Goal: Task Accomplishment & Management: Complete application form

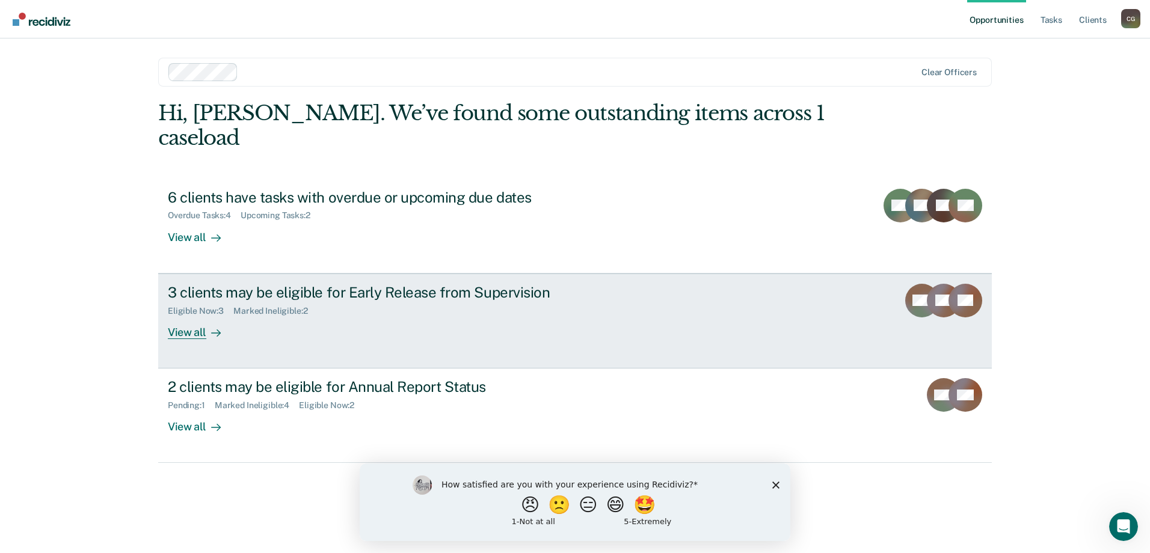
click at [181, 316] on div "View all" at bounding box center [201, 327] width 67 height 23
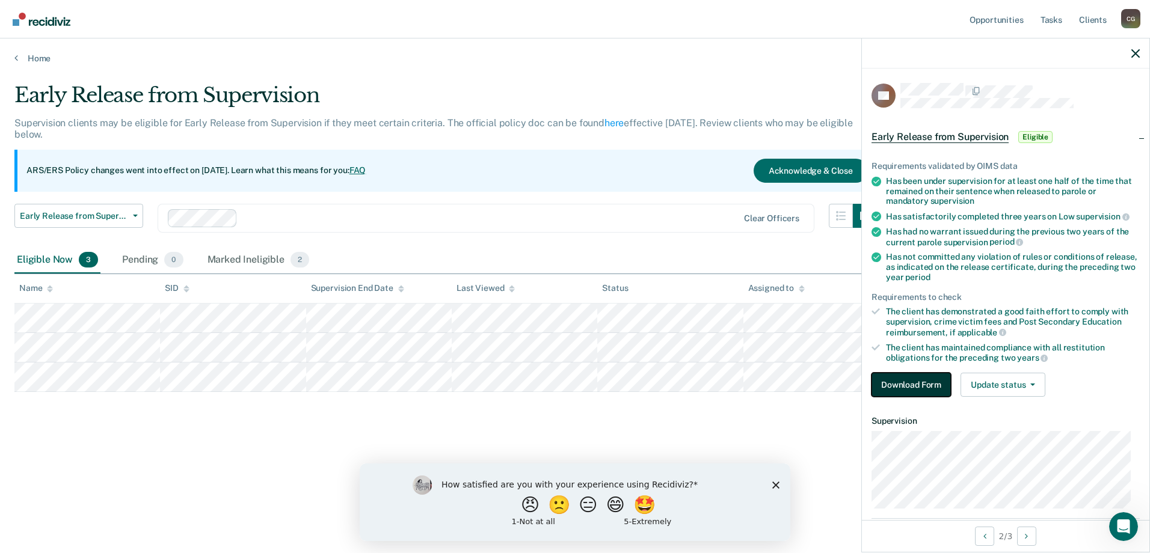
click at [894, 382] on button "Download Form" at bounding box center [911, 385] width 79 height 24
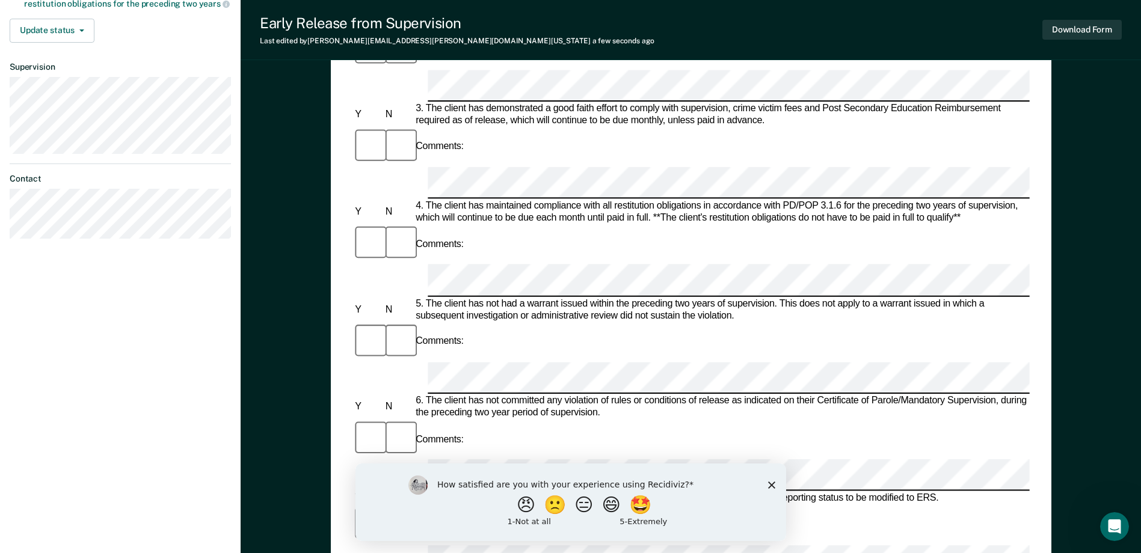
scroll to position [361, 0]
click at [769, 488] on div "How satisfied are you with your experience using Recidiviz? 😠 🙁 😑 😄 🤩 1 - Not a…" at bounding box center [570, 502] width 431 height 78
click at [773, 483] on polygon "Close survey" at bounding box center [770, 484] width 7 height 7
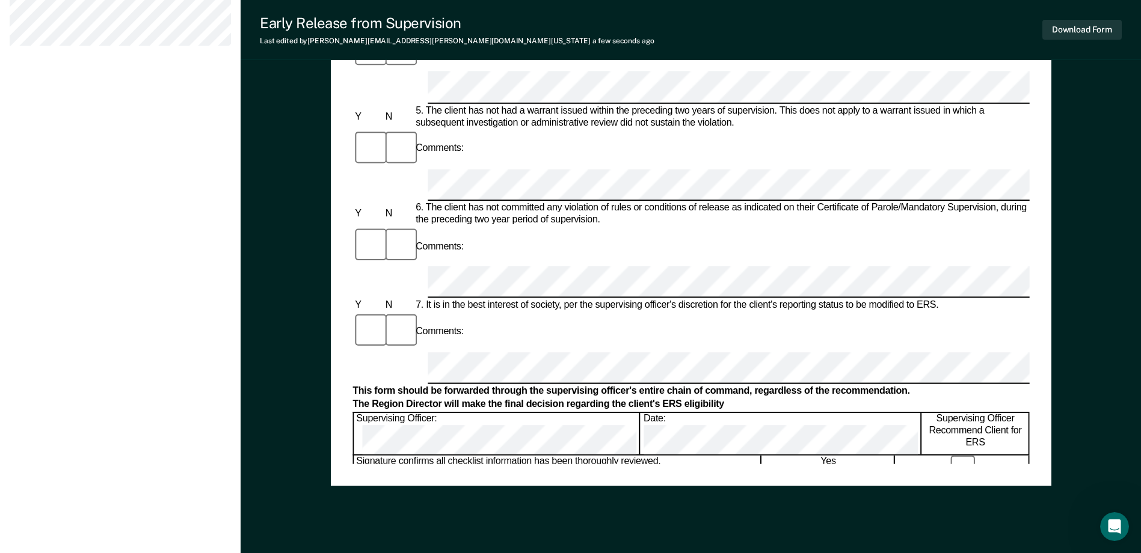
scroll to position [579, 0]
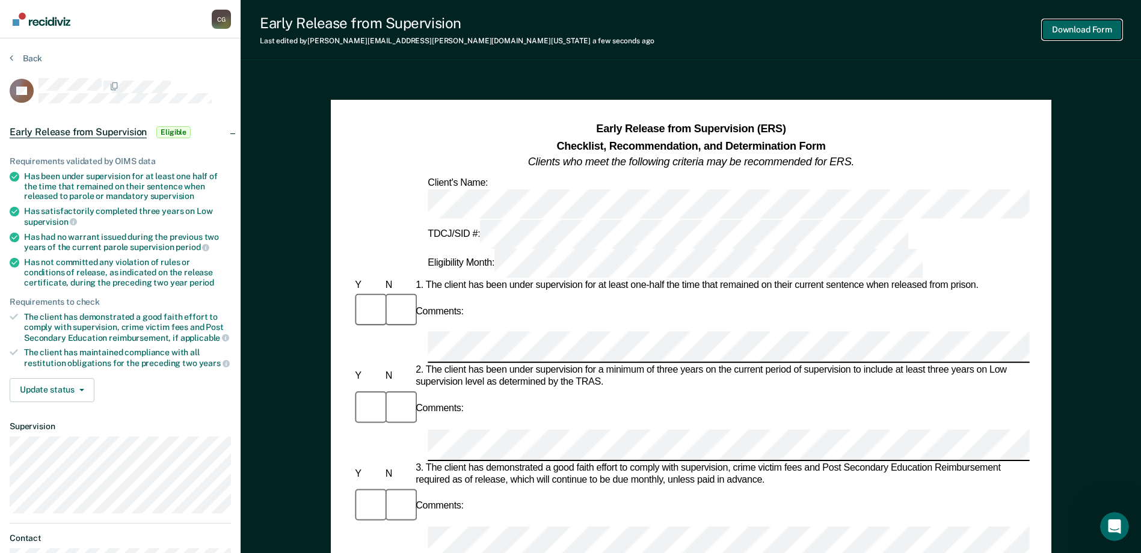
click at [1087, 31] on button "Download Form" at bounding box center [1081, 30] width 79 height 20
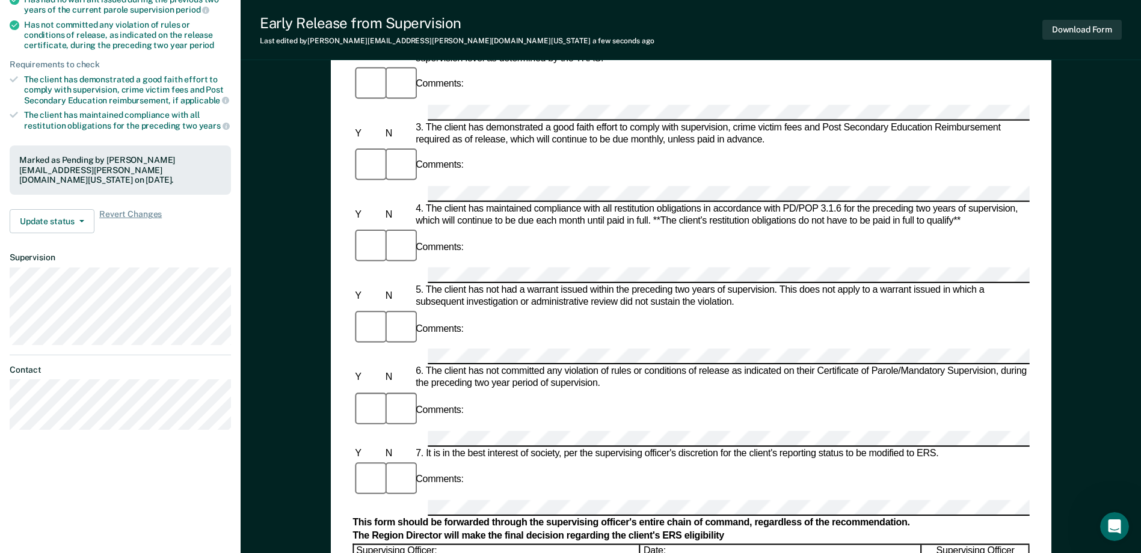
scroll to position [241, 0]
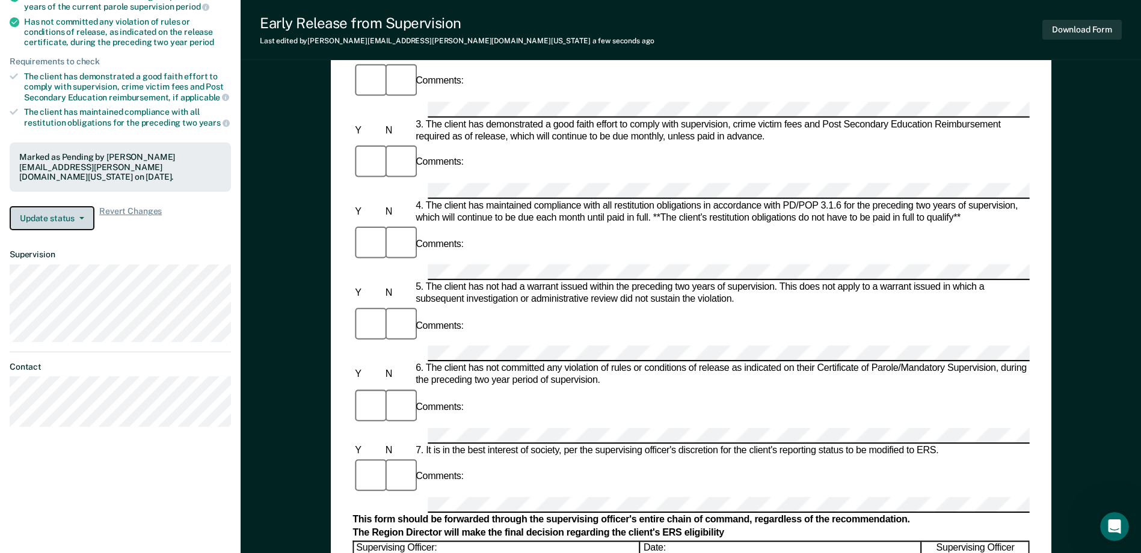
click at [40, 209] on button "Update status" at bounding box center [52, 218] width 85 height 24
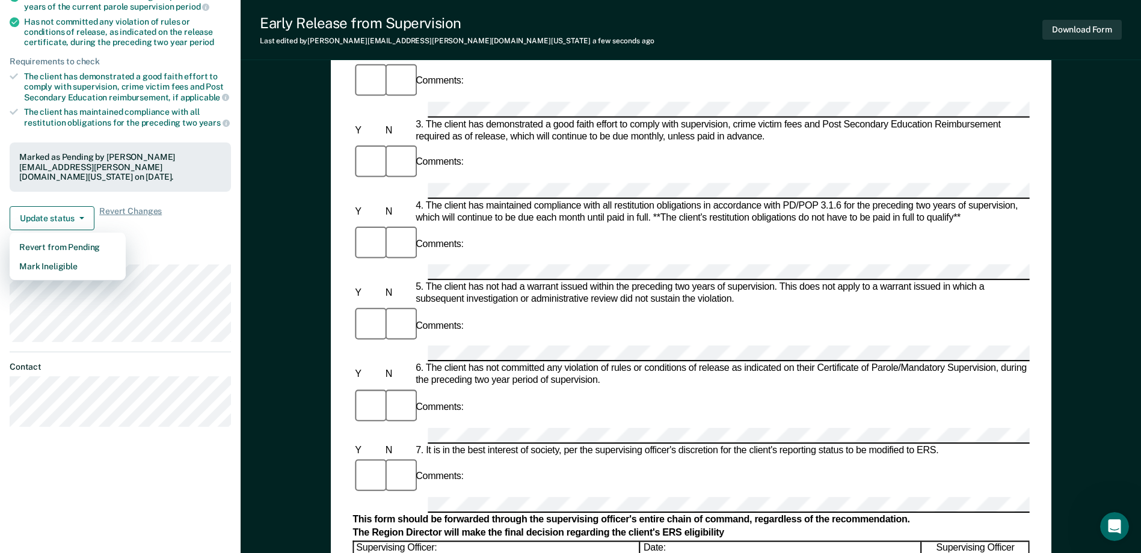
click at [281, 137] on div "Early Release from Supervision (ERS) Checklist, Recommendation, and Determinati…" at bounding box center [691, 363] width 900 height 1058
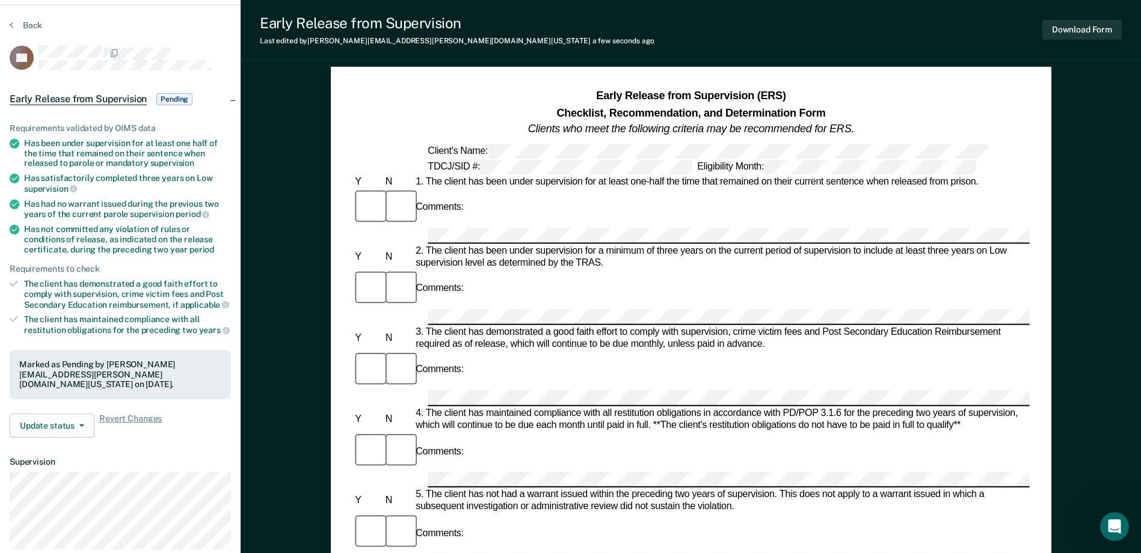
scroll to position [0, 0]
